Goal: Information Seeking & Learning: Compare options

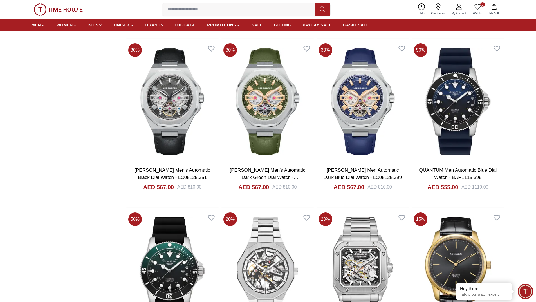
scroll to position [1395, 0]
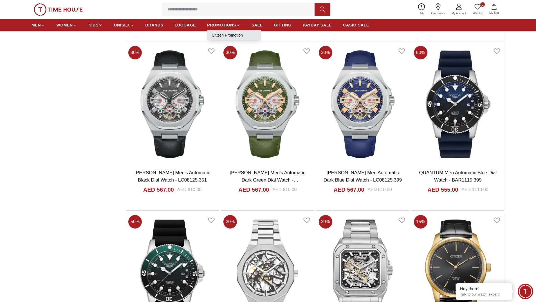
click at [229, 32] on li "Citizen Promotion" at bounding box center [234, 35] width 54 height 10
click at [318, 23] on span "PAYDAY SALE" at bounding box center [317, 25] width 29 height 6
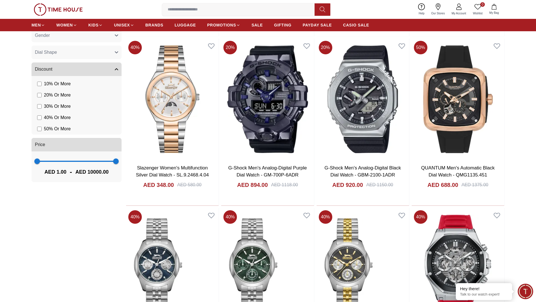
scroll to position [535, 0]
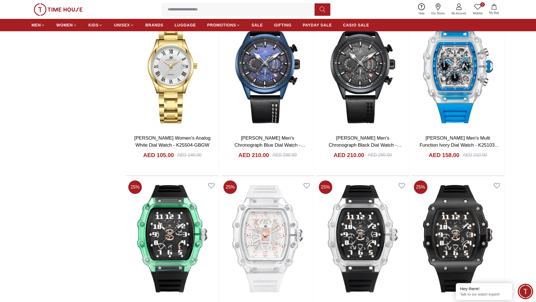
scroll to position [1492, 0]
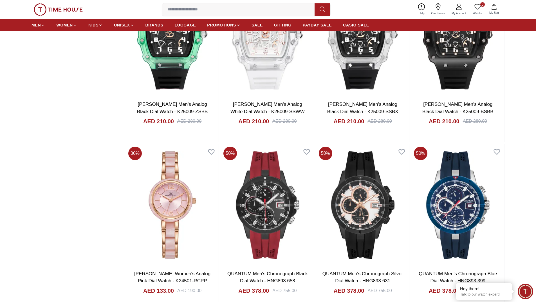
scroll to position [1774, 0]
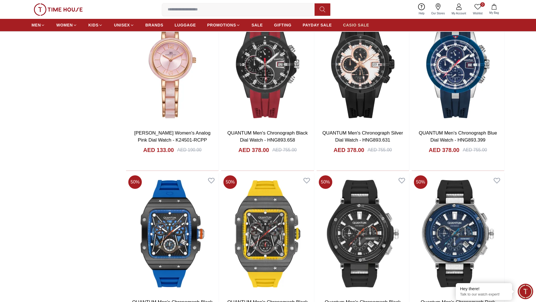
click at [355, 23] on span "CASIO SALE" at bounding box center [356, 25] width 26 height 6
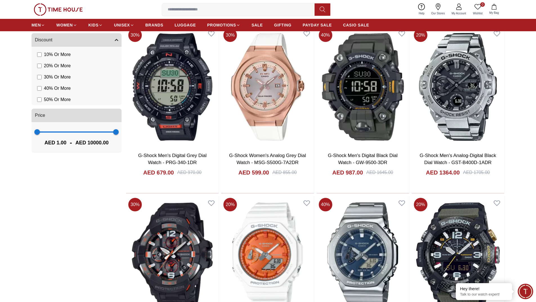
scroll to position [563, 0]
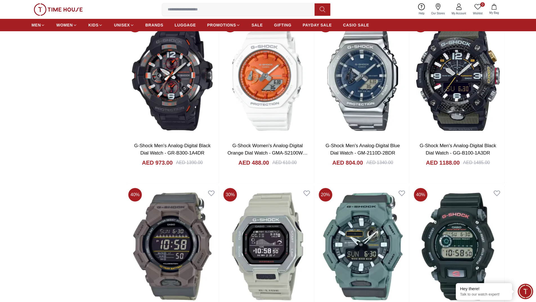
scroll to position [845, 0]
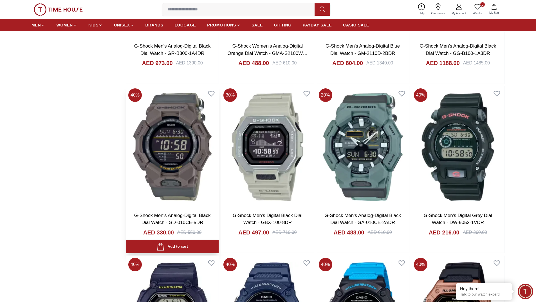
click at [178, 124] on img at bounding box center [172, 146] width 93 height 121
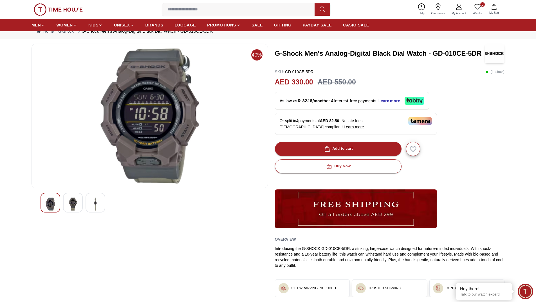
scroll to position [56, 0]
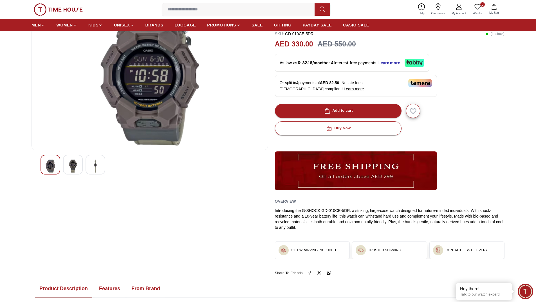
click at [64, 161] on div at bounding box center [73, 165] width 20 height 20
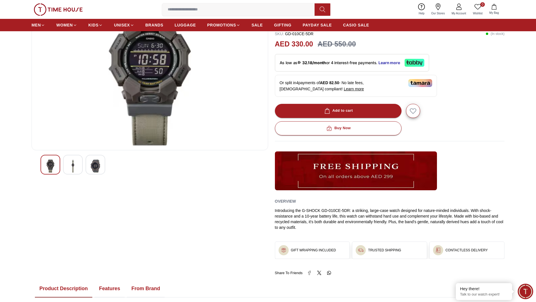
click at [79, 159] on div at bounding box center [73, 165] width 20 height 20
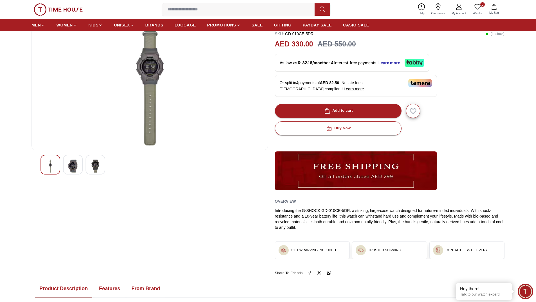
click at [90, 160] on img at bounding box center [95, 166] width 10 height 13
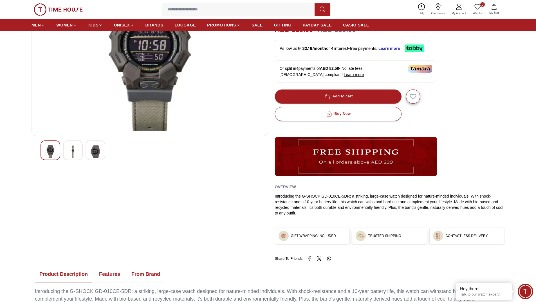
scroll to position [169, 0]
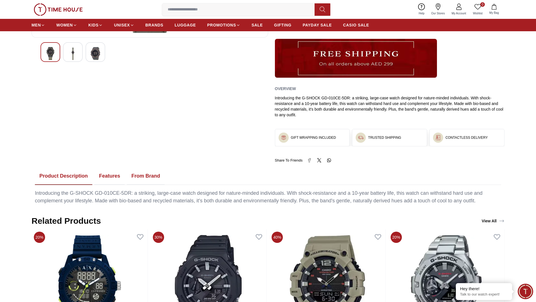
click at [110, 175] on button "Features" at bounding box center [110, 176] width 30 height 17
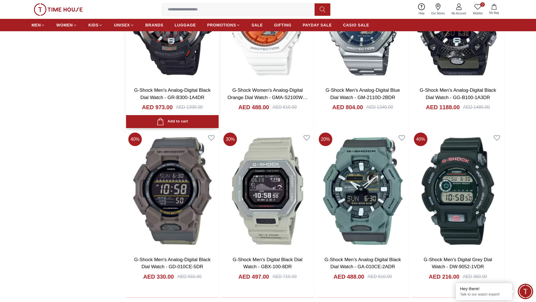
scroll to position [826, 0]
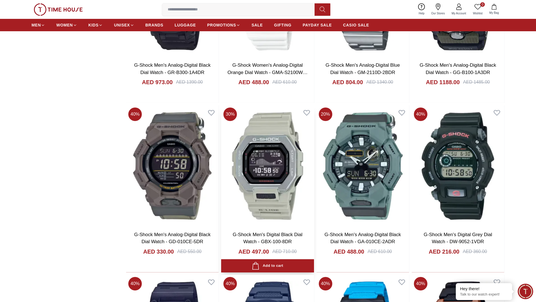
click at [254, 170] on img at bounding box center [267, 165] width 93 height 121
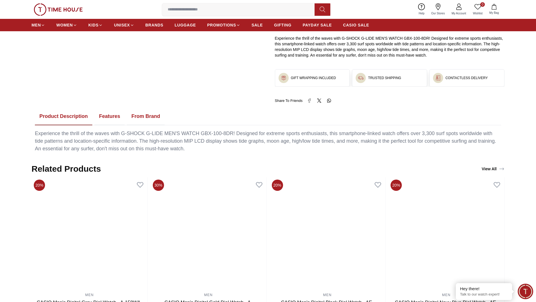
scroll to position [253, 0]
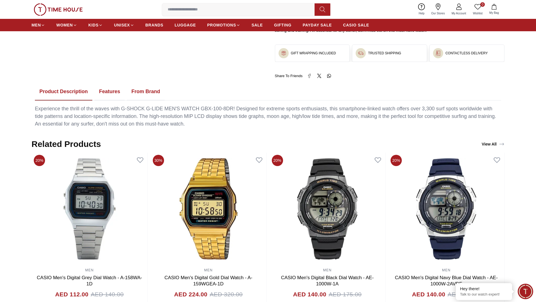
click at [102, 88] on button "Features" at bounding box center [110, 91] width 30 height 17
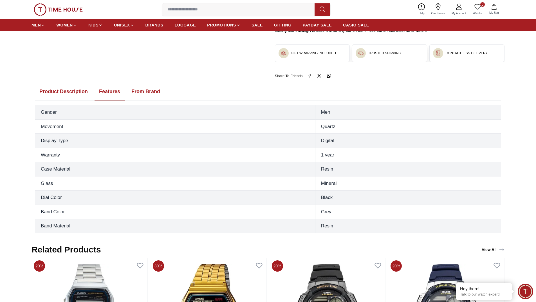
click at [139, 89] on button "From Brand" at bounding box center [146, 91] width 38 height 17
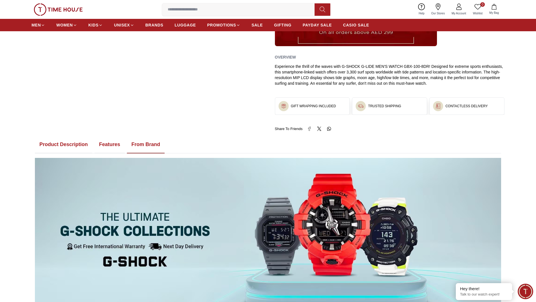
scroll to position [197, 0]
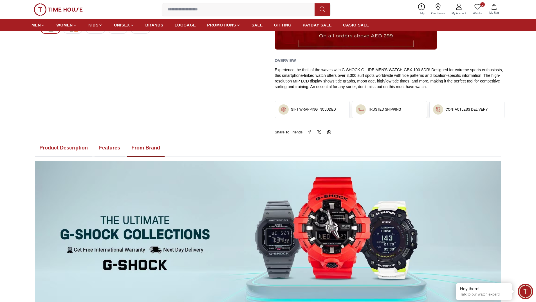
click at [106, 147] on button "Features" at bounding box center [110, 147] width 30 height 17
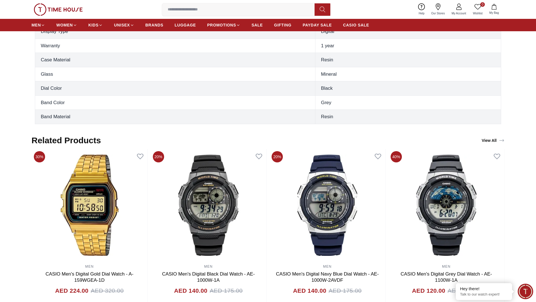
scroll to position [366, 0]
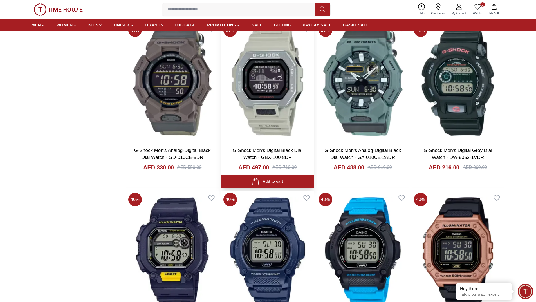
scroll to position [910, 0]
drag, startPoint x: 296, startPoint y: 158, endPoint x: 241, endPoint y: 156, distance: 54.9
click at [241, 156] on h3 "G-Shock Men's Digital Black Dial Watch - GBX-100-8DR" at bounding box center [267, 154] width 81 height 14
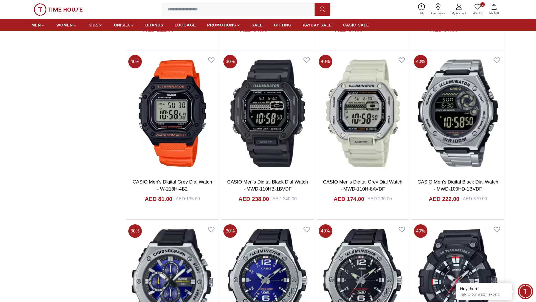
scroll to position [1220, 0]
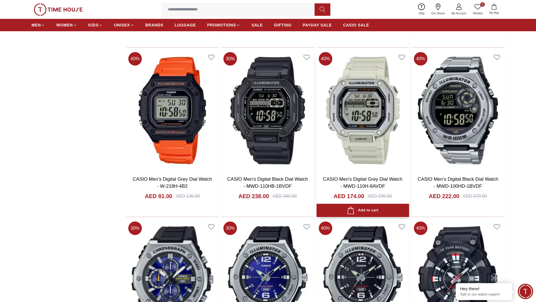
click at [361, 112] on img at bounding box center [363, 110] width 93 height 121
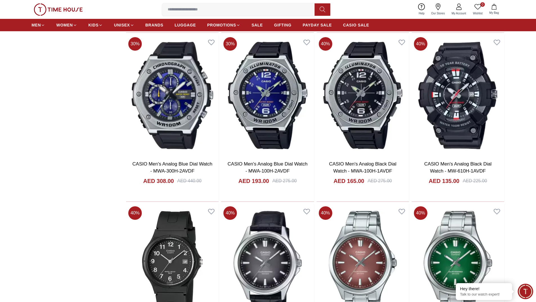
scroll to position [1473, 0]
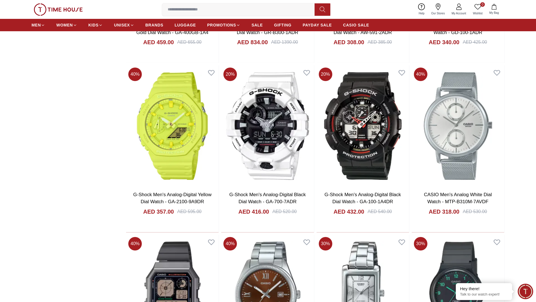
scroll to position [2121, 0]
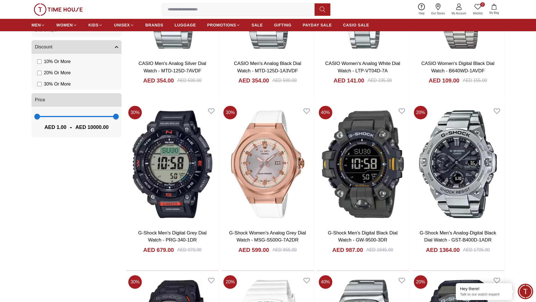
scroll to position [497, 0]
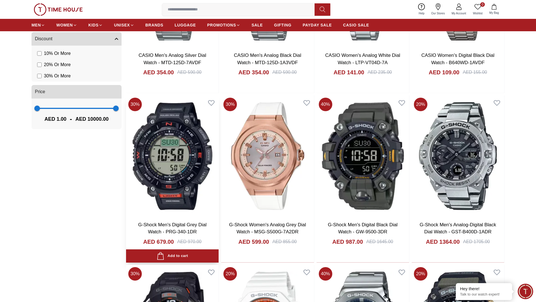
click at [181, 160] on img at bounding box center [172, 155] width 93 height 121
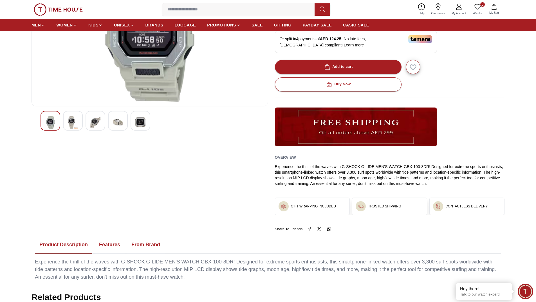
scroll to position [28, 0]
